Goal: Task Accomplishment & Management: Use online tool/utility

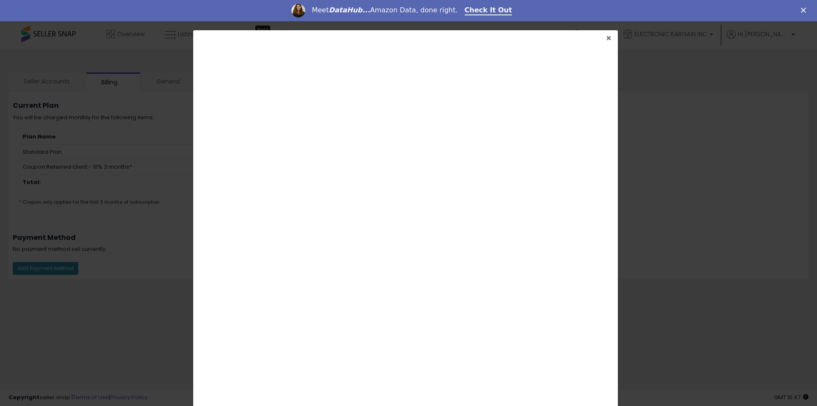
click at [606, 39] on span "×" at bounding box center [609, 38] width 6 height 12
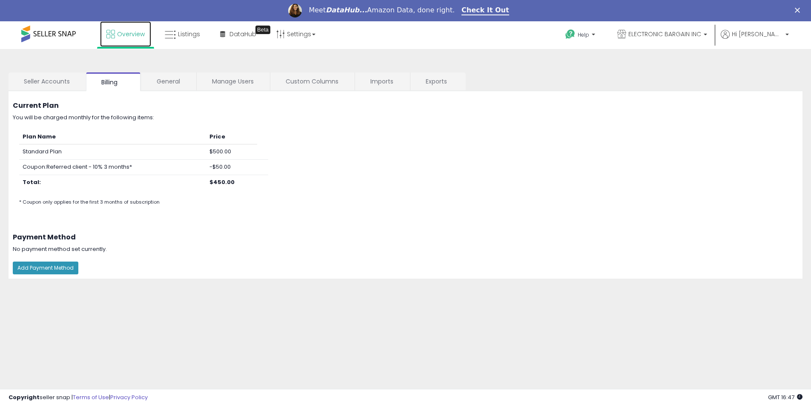
click at [125, 38] on span "Overview" at bounding box center [131, 34] width 28 height 9
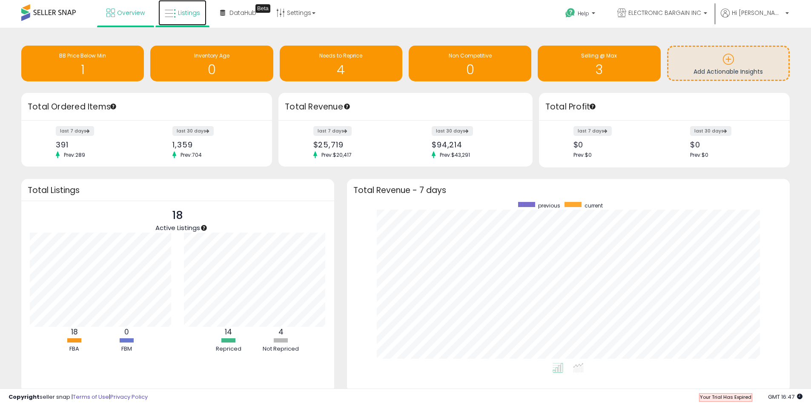
click at [200, 12] on link "Listings" at bounding box center [182, 13] width 48 height 26
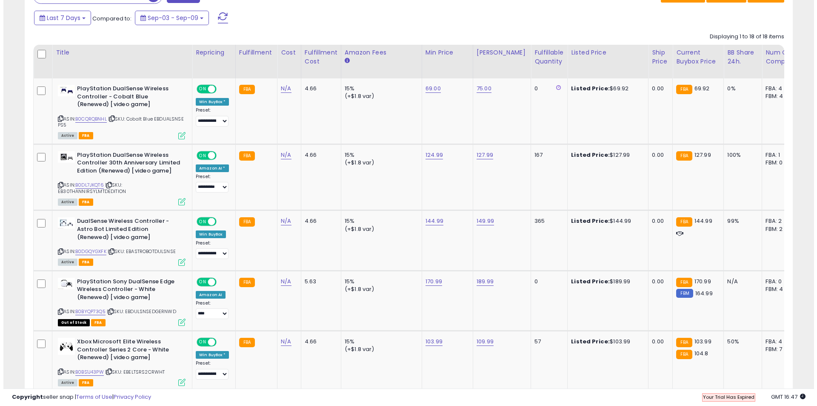
scroll to position [383, 0]
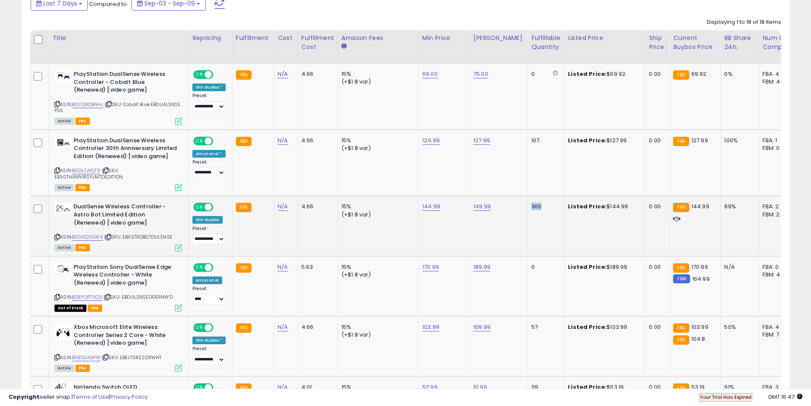
drag, startPoint x: 521, startPoint y: 208, endPoint x: 544, endPoint y: 208, distance: 23.0
click at [544, 208] on td "365" at bounding box center [546, 226] width 37 height 60
click at [543, 208] on div "365" at bounding box center [544, 207] width 26 height 8
click at [99, 237] on link "B0DGQYGXFK" at bounding box center [87, 236] width 31 height 7
click at [178, 248] on icon at bounding box center [178, 247] width 7 height 7
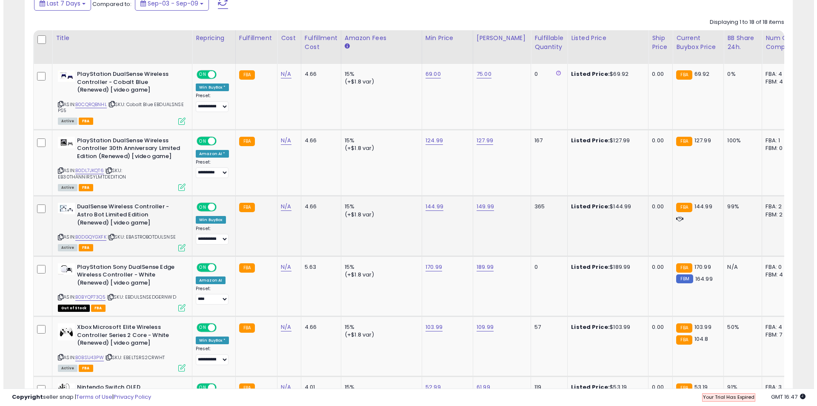
scroll to position [175, 449]
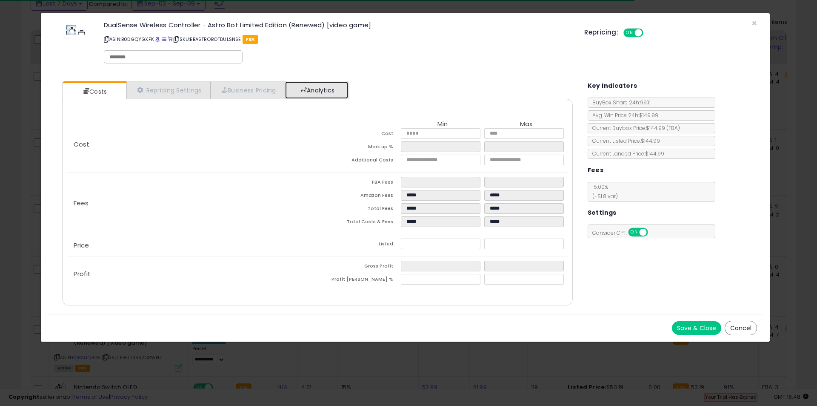
click at [303, 92] on link "Analytics" at bounding box center [316, 89] width 63 height 17
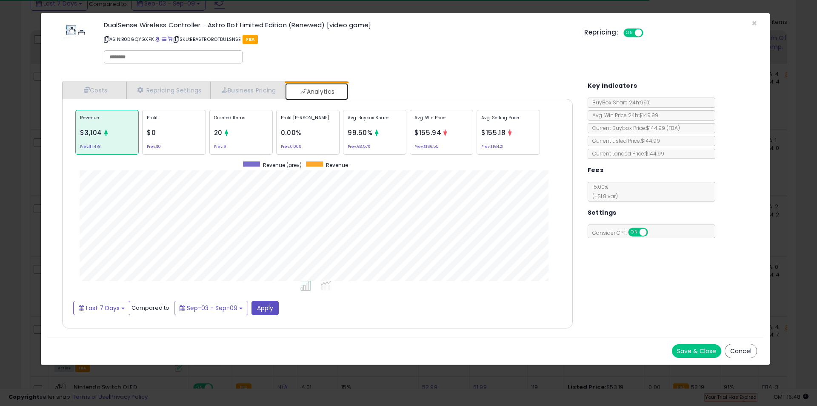
scroll to position [262, 528]
click at [90, 315] on div "Cost Min Max Cost Mark up % Additional Costs Fees" at bounding box center [317, 213] width 510 height 229
click at [94, 311] on span "Last 7 Days" at bounding box center [103, 307] width 34 height 9
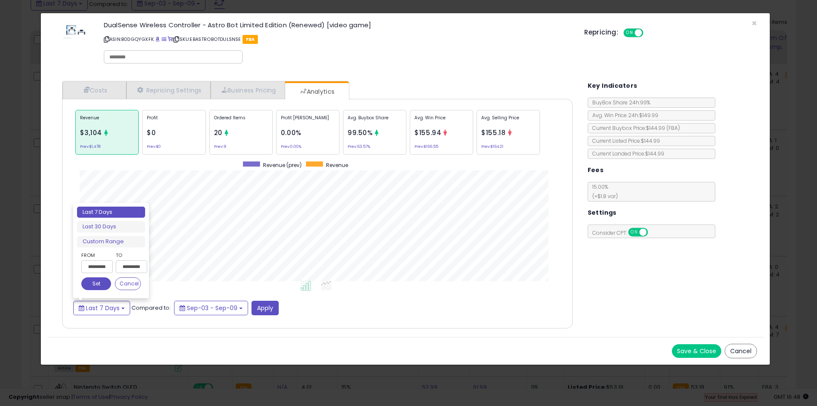
click at [91, 266] on input "**********" at bounding box center [96, 266] width 31 height 13
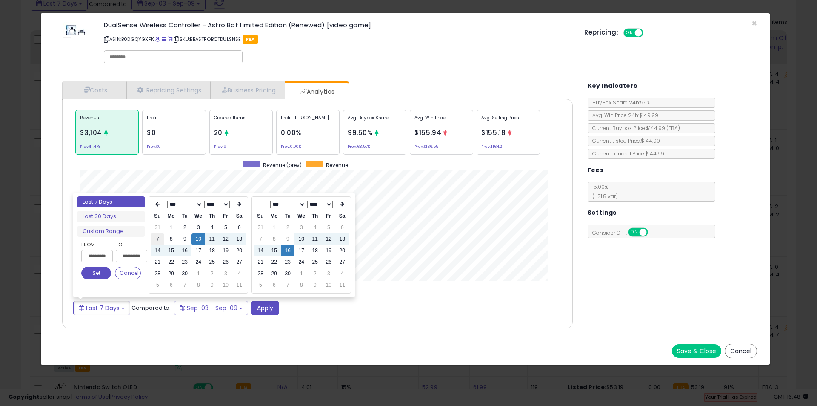
click at [160, 240] on td "7" at bounding box center [158, 238] width 14 height 11
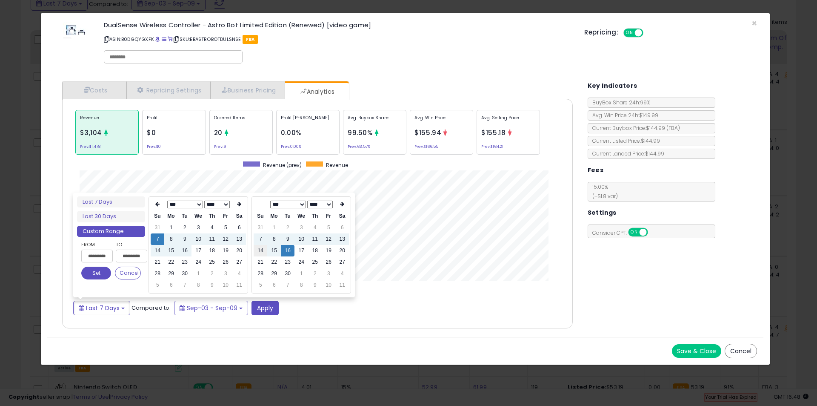
type input "**********"
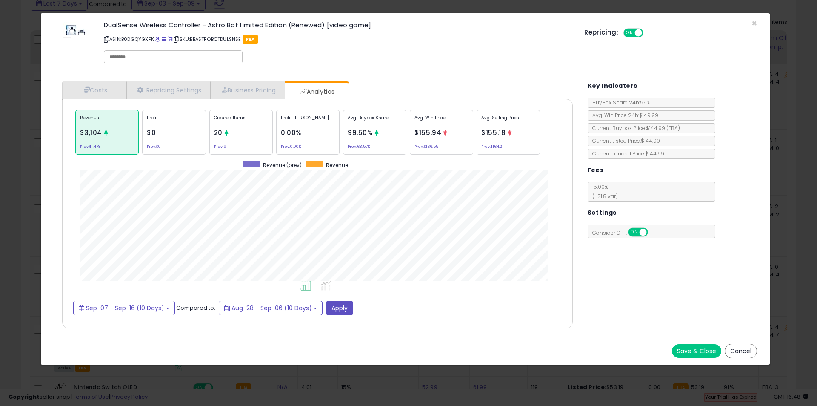
drag, startPoint x: 363, startPoint y: 333, endPoint x: 313, endPoint y: 318, distance: 51.6
click at [363, 334] on div "Costs Repricing Settings Business Pricing Analytics Cost" at bounding box center [317, 205] width 527 height 262
click at [346, 310] on button "Apply" at bounding box center [339, 308] width 27 height 14
click at [757, 21] on span "×" at bounding box center [755, 23] width 6 height 12
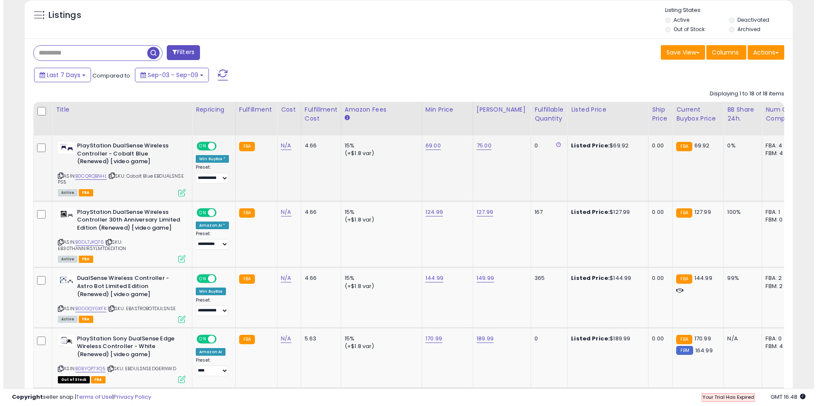
scroll to position [298, 0]
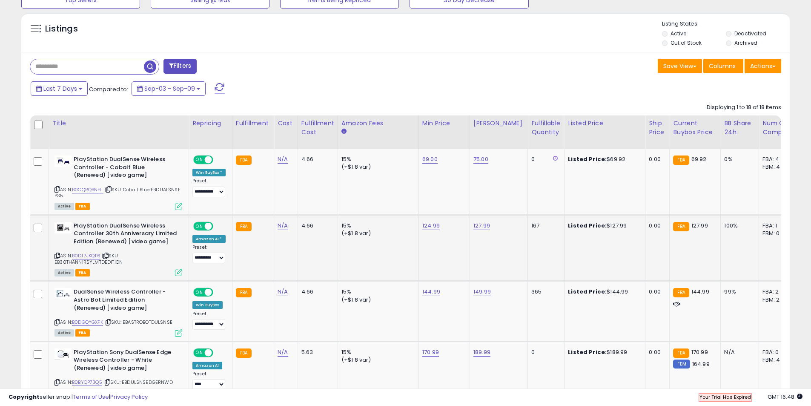
click at [178, 270] on icon at bounding box center [178, 272] width 7 height 7
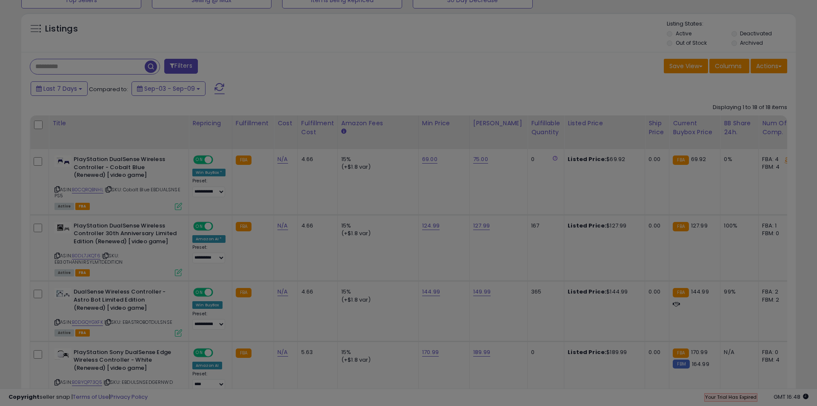
scroll to position [175, 449]
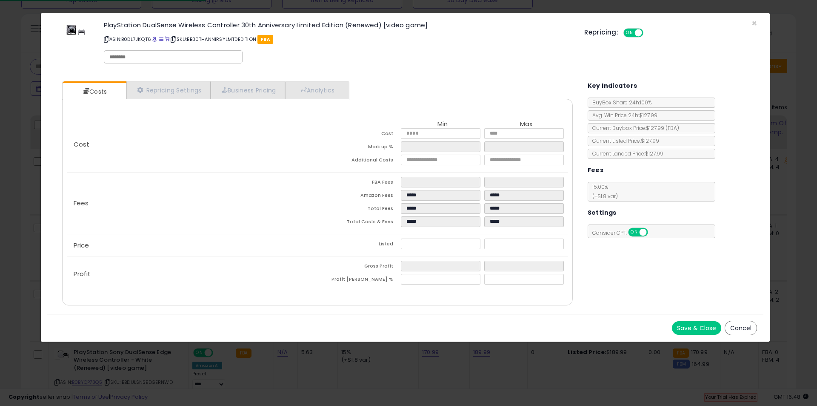
click at [364, 86] on div "Costs Repricing Settings Business Pricing Analytics" at bounding box center [317, 193] width 510 height 224
click at [339, 90] on link "Analytics" at bounding box center [316, 89] width 63 height 17
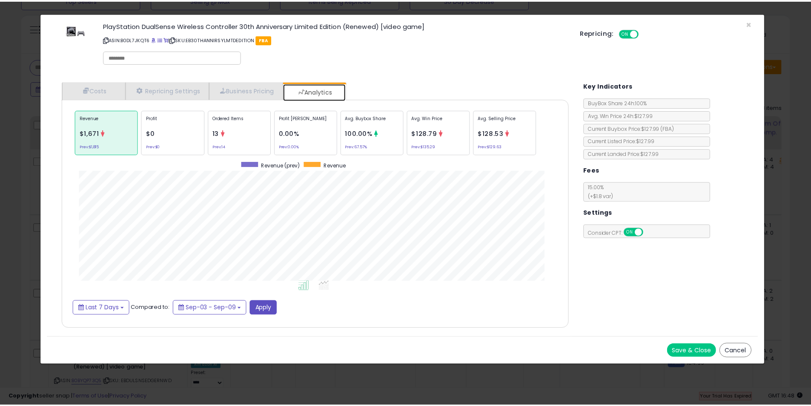
scroll to position [262, 528]
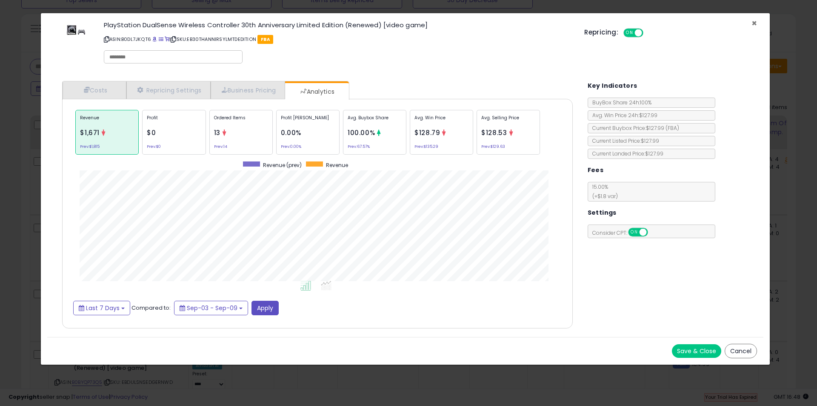
click at [756, 22] on span "×" at bounding box center [755, 23] width 6 height 12
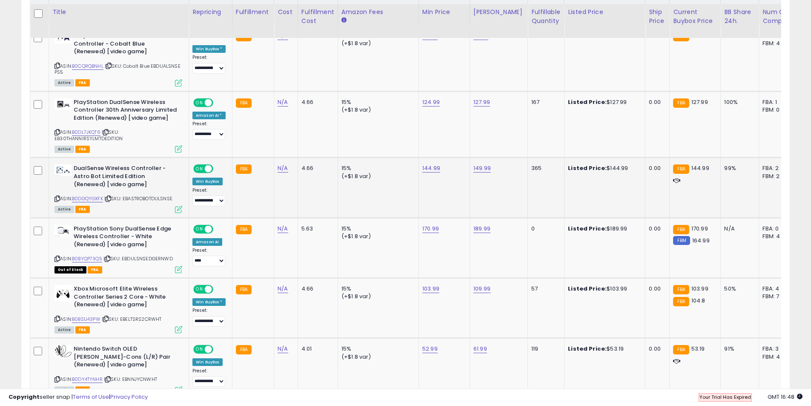
scroll to position [426, 0]
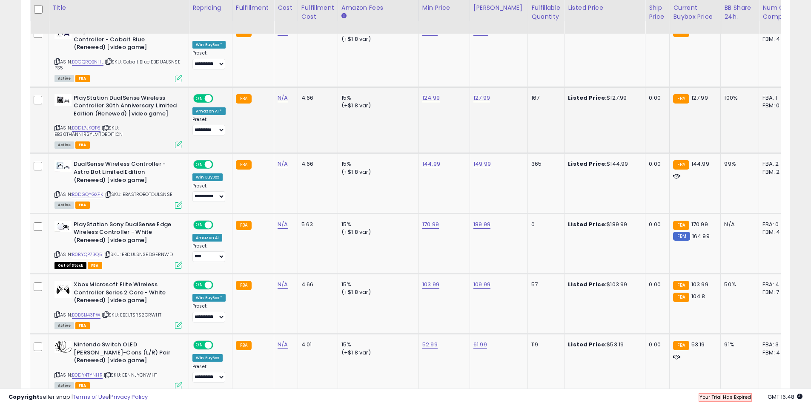
click at [544, 92] on td "167" at bounding box center [546, 120] width 37 height 66
drag, startPoint x: 534, startPoint y: 95, endPoint x: 520, endPoint y: 98, distance: 14.4
click at [528, 98] on td "167" at bounding box center [546, 120] width 37 height 66
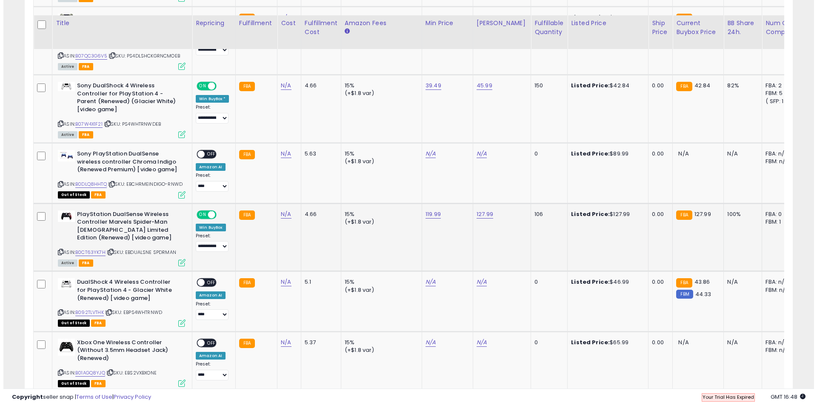
scroll to position [1064, 0]
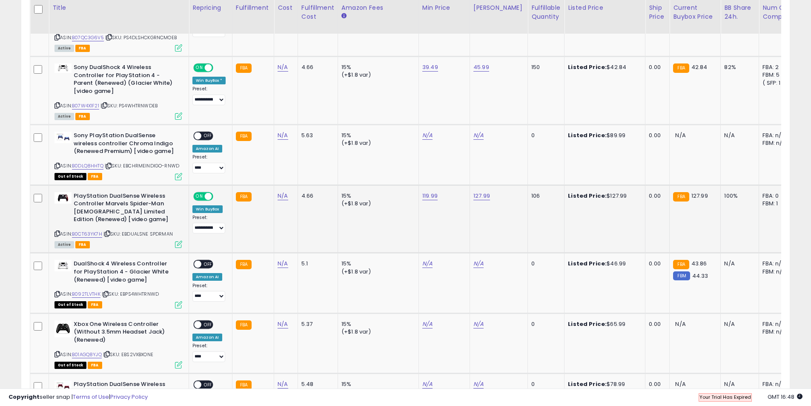
click at [181, 240] on icon at bounding box center [178, 243] width 7 height 7
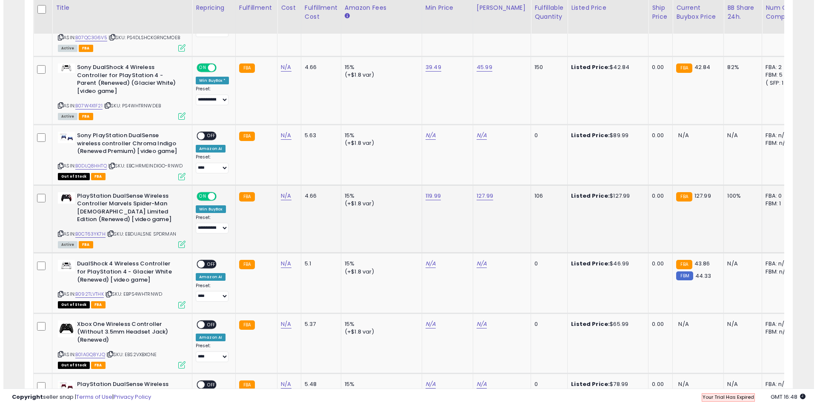
scroll to position [175, 449]
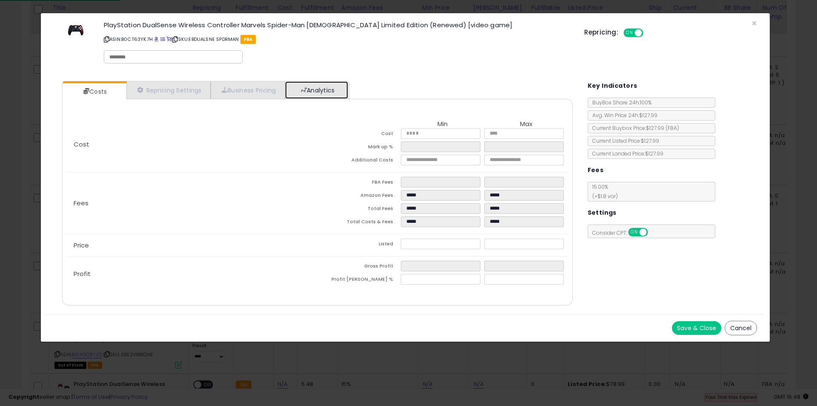
click at [318, 86] on link "Analytics" at bounding box center [316, 89] width 63 height 17
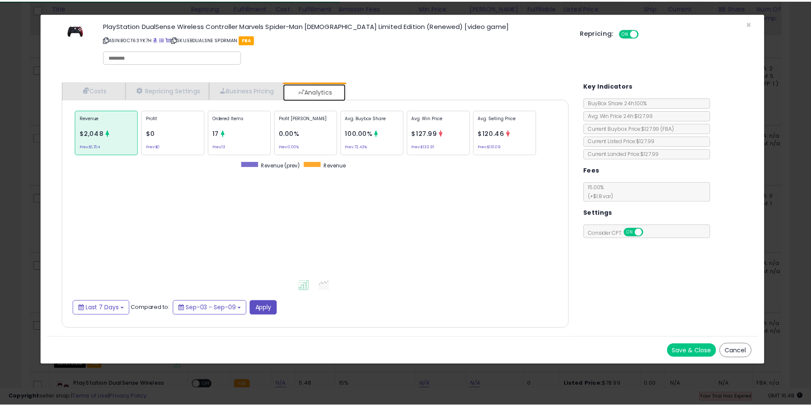
scroll to position [262, 528]
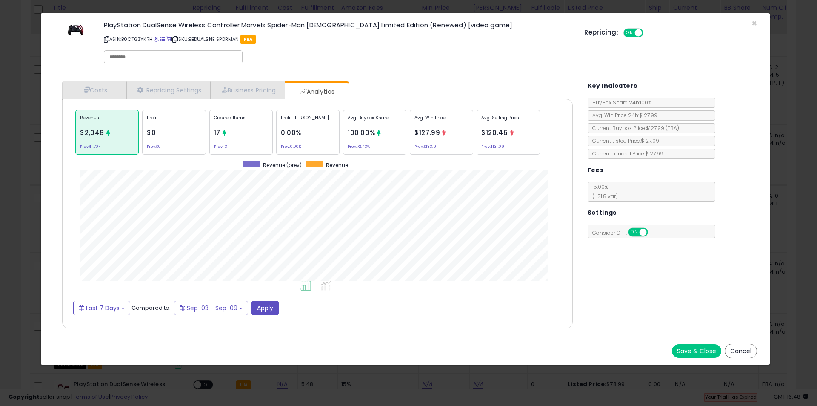
click at [758, 23] on div "PlayStation DualSense Wireless Controller Marvels Spider-Man 2 Limited Edition …" at bounding box center [405, 44] width 716 height 49
click at [755, 24] on span "×" at bounding box center [755, 23] width 6 height 12
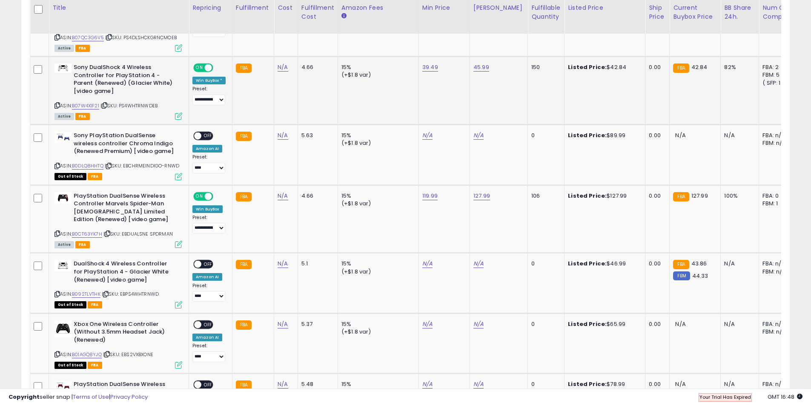
scroll to position [425486, 425215]
